Goal: Information Seeking & Learning: Learn about a topic

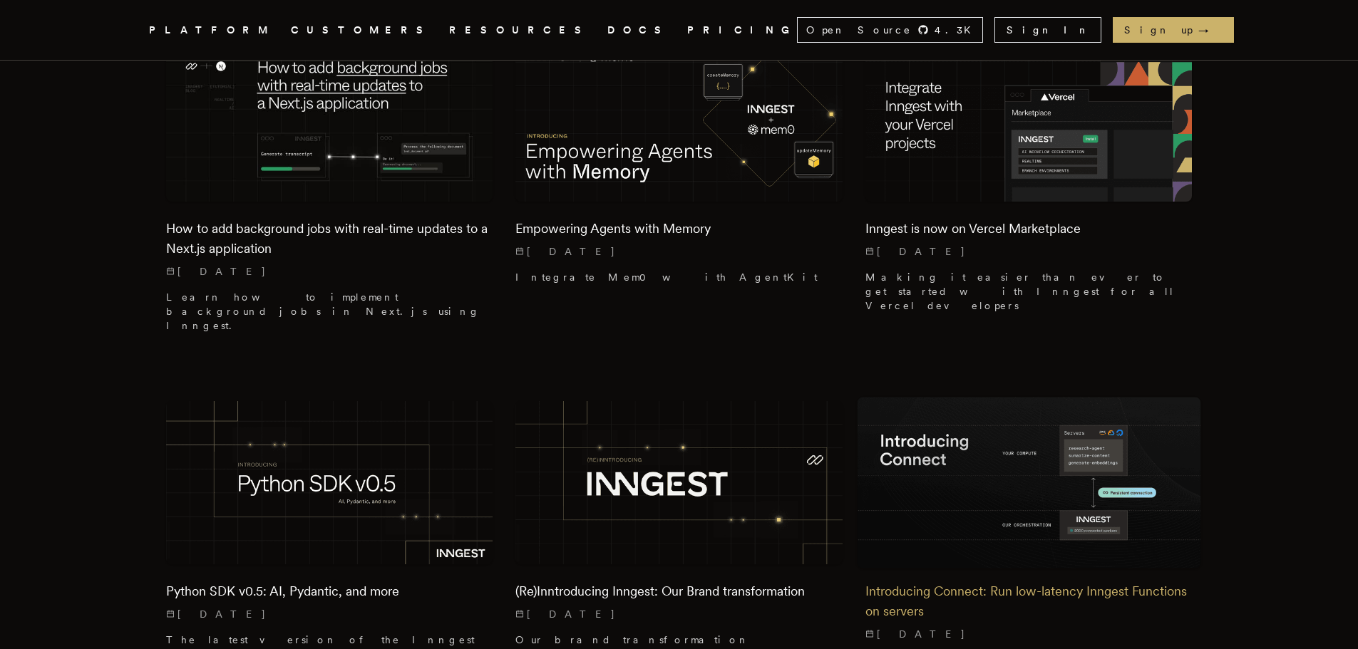
scroll to position [1639, 0]
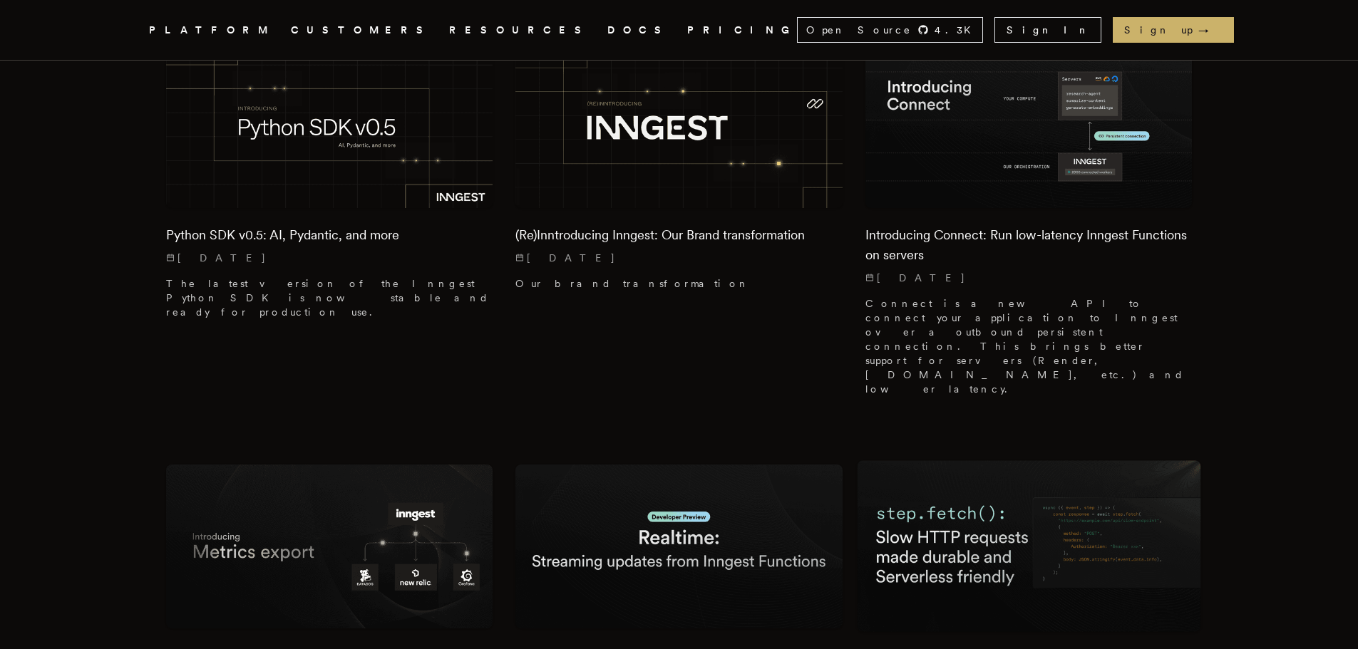
click at [995, 461] on img at bounding box center [1029, 547] width 344 height 172
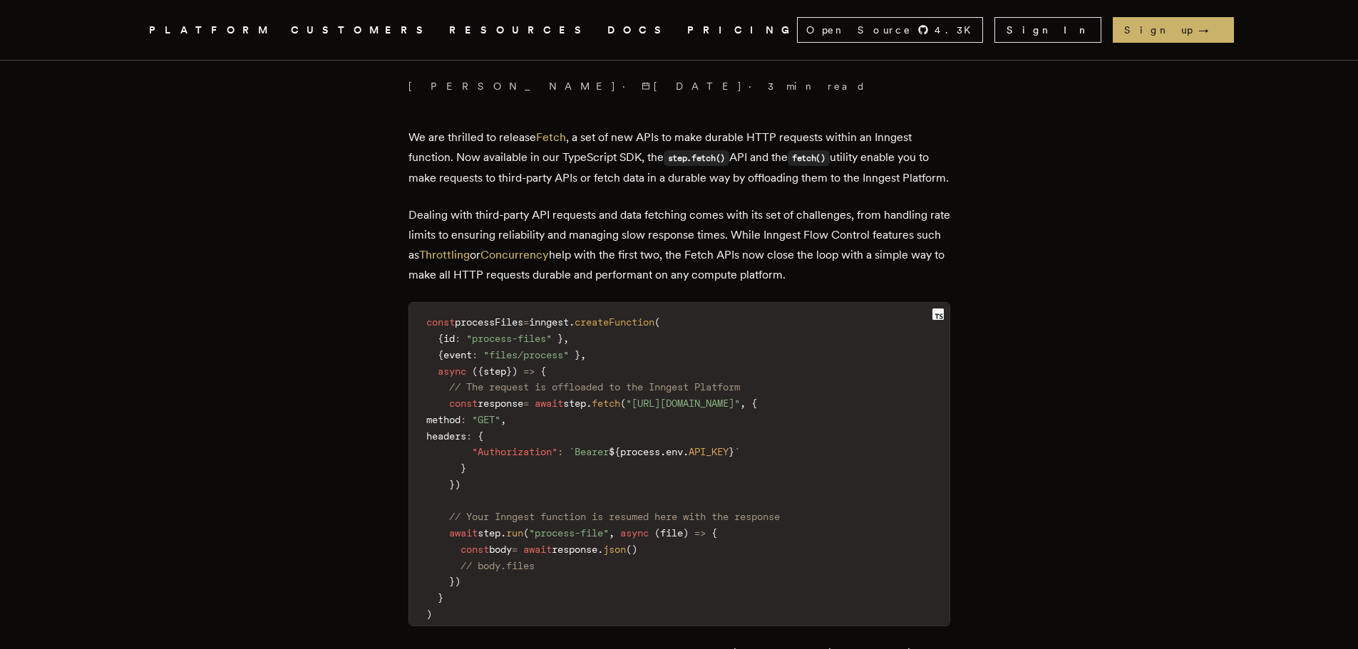
scroll to position [499, 0]
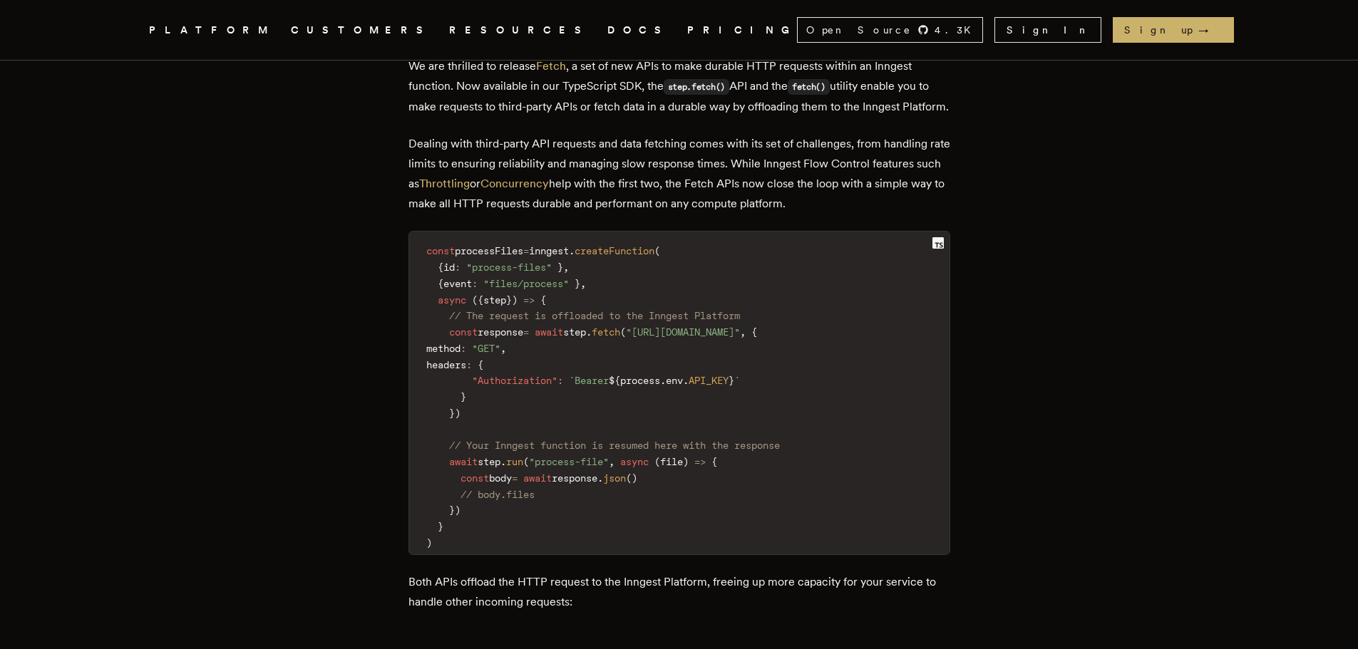
click at [687, 28] on link "PRICING" at bounding box center [742, 30] width 110 height 18
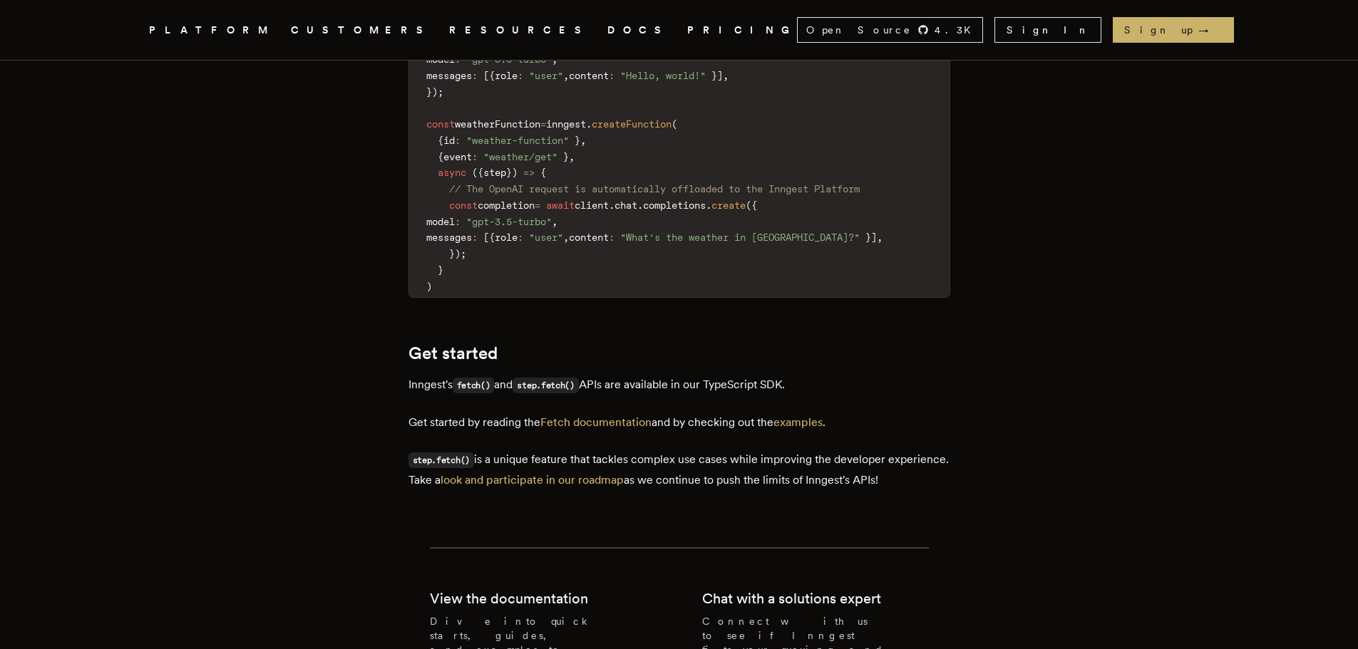
scroll to position [2922, 0]
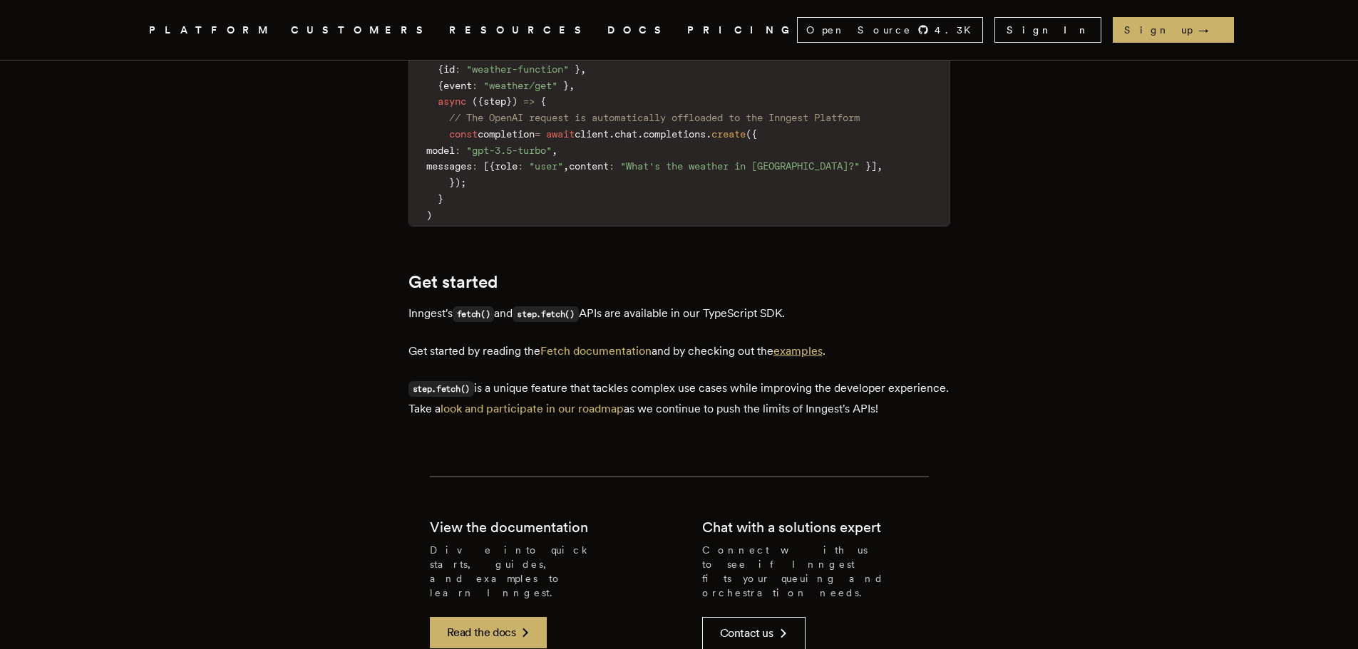
click at [822, 358] on link "examples" at bounding box center [797, 351] width 49 height 14
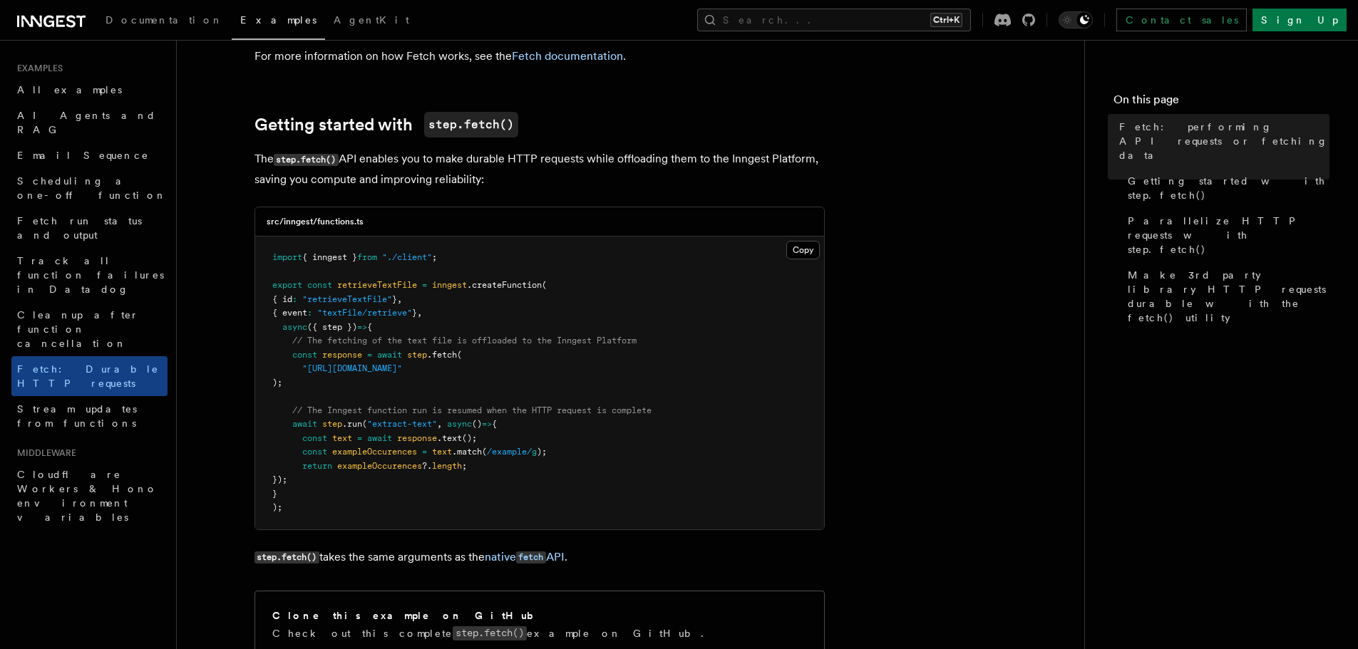
scroll to position [285, 0]
